Goal: Communication & Community: Answer question/provide support

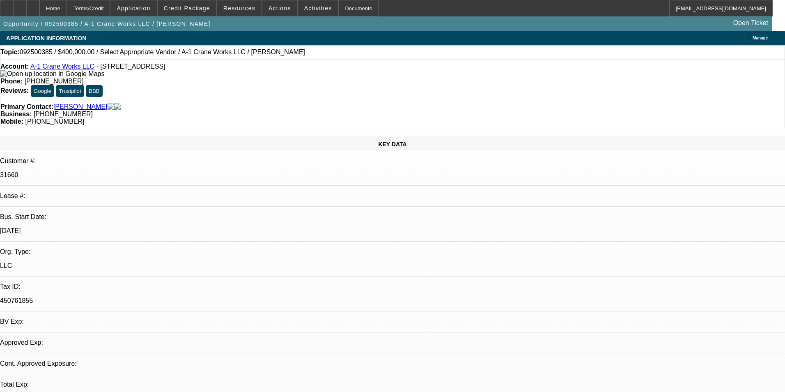
select select "0"
select select "2"
select select "0.1"
select select "4"
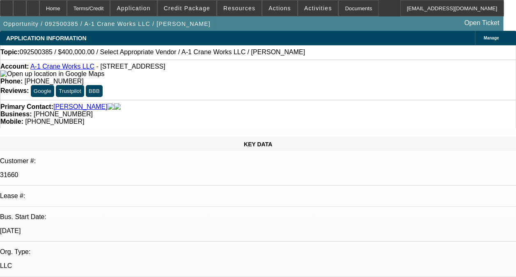
radio input "true"
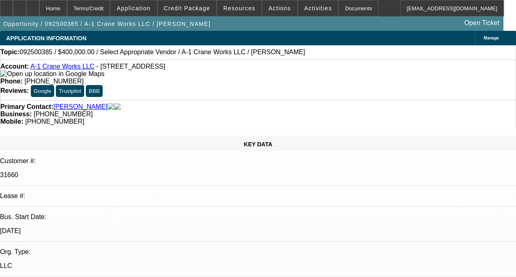
scroll to position [67, 0]
type textarea "-01 AND -02 CONTRACTS ARE BOTH ON ONGOING ACH. NOTES IN LEASE PLUS ARE DUE TO L…"
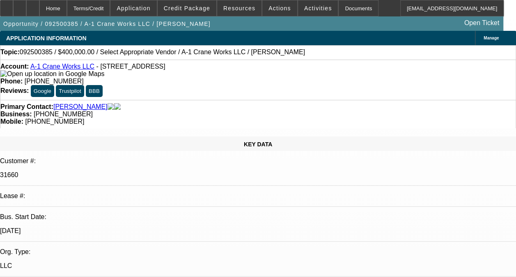
radio input "true"
